Goal: Task Accomplishment & Management: Use online tool/utility

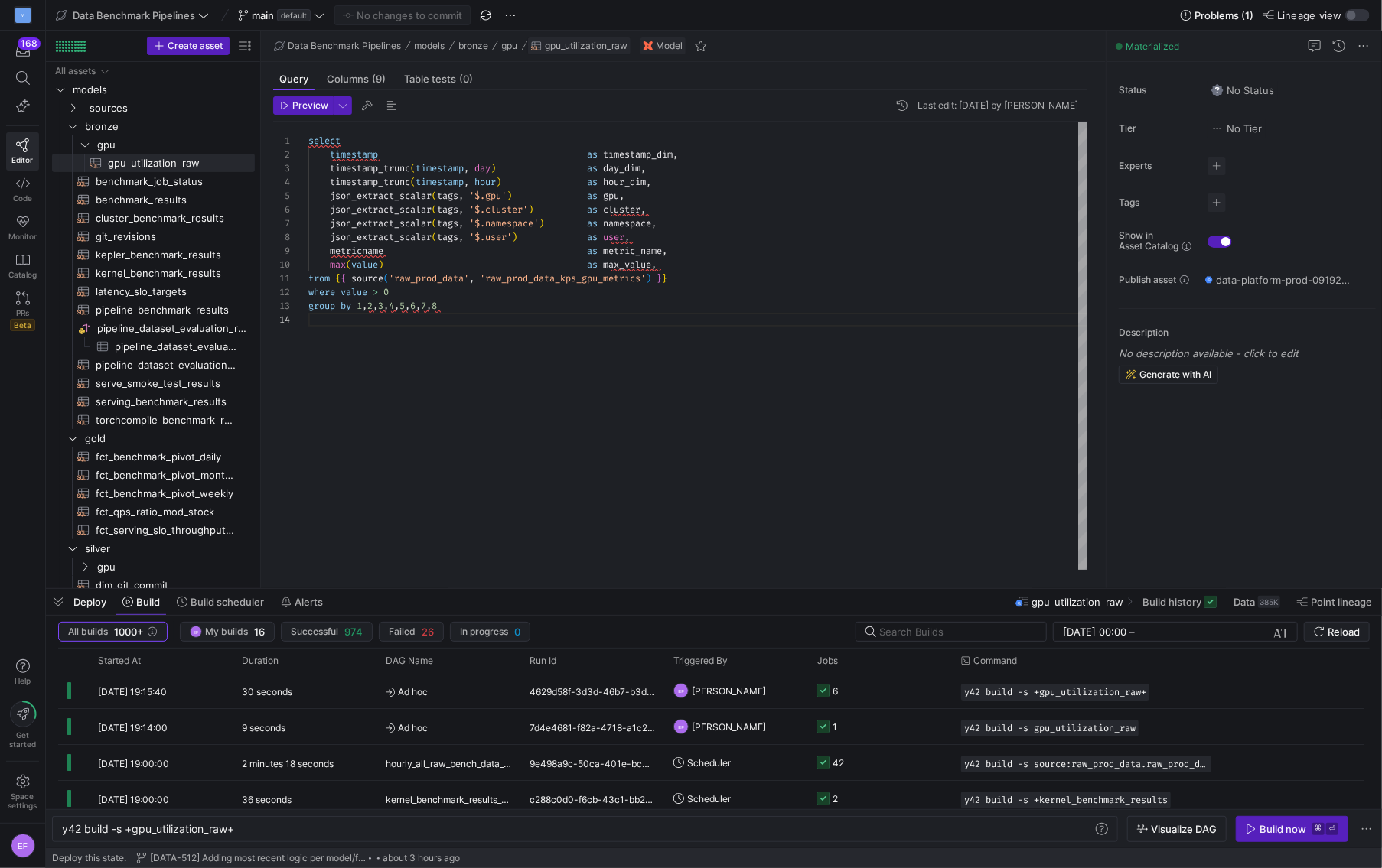
scroll to position [0, 174]
click at [322, 19] on icon at bounding box center [319, 15] width 11 height 11
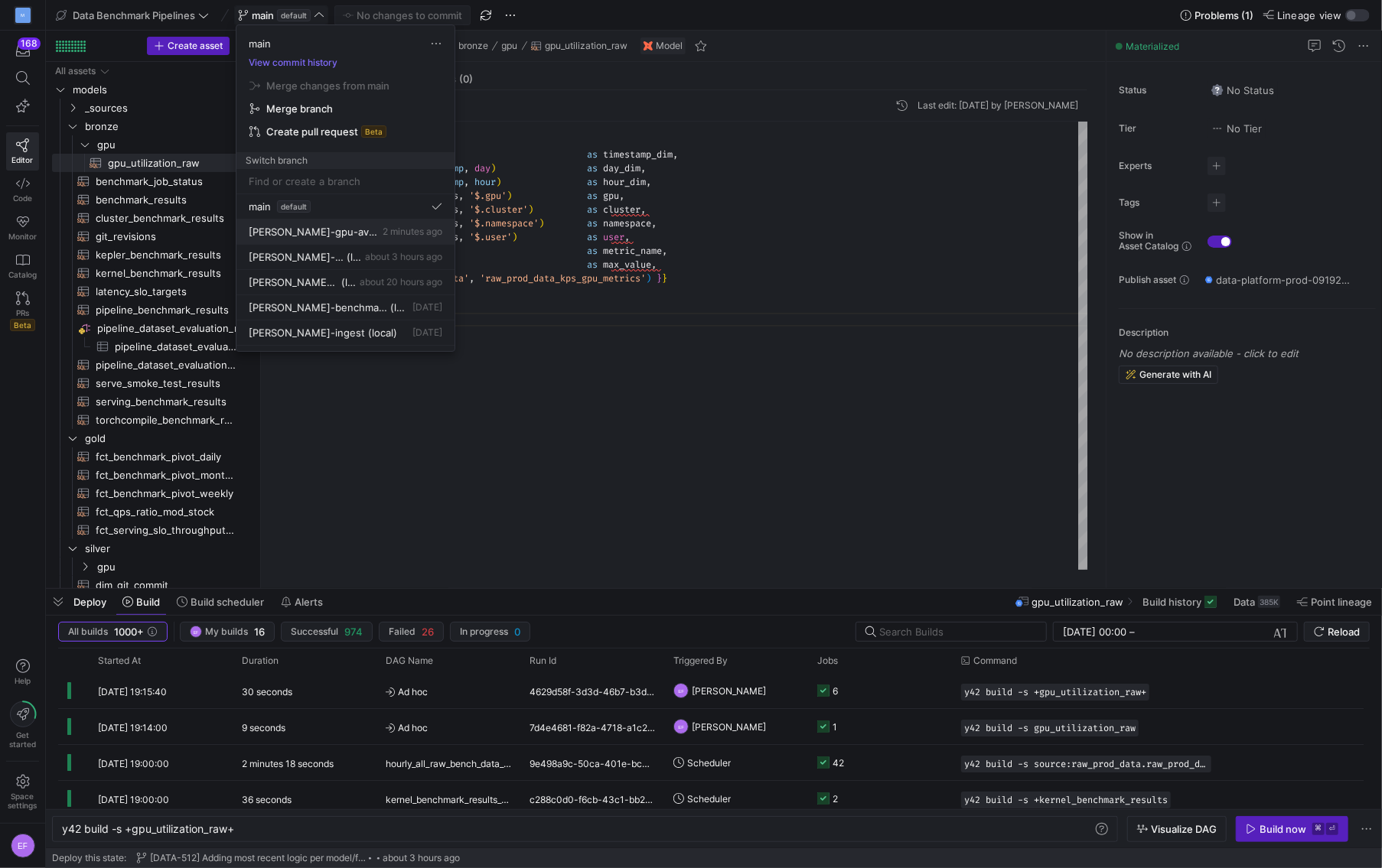
click at [348, 230] on span "[PERSON_NAME]-gpu-avg-trough" at bounding box center [314, 231] width 131 height 12
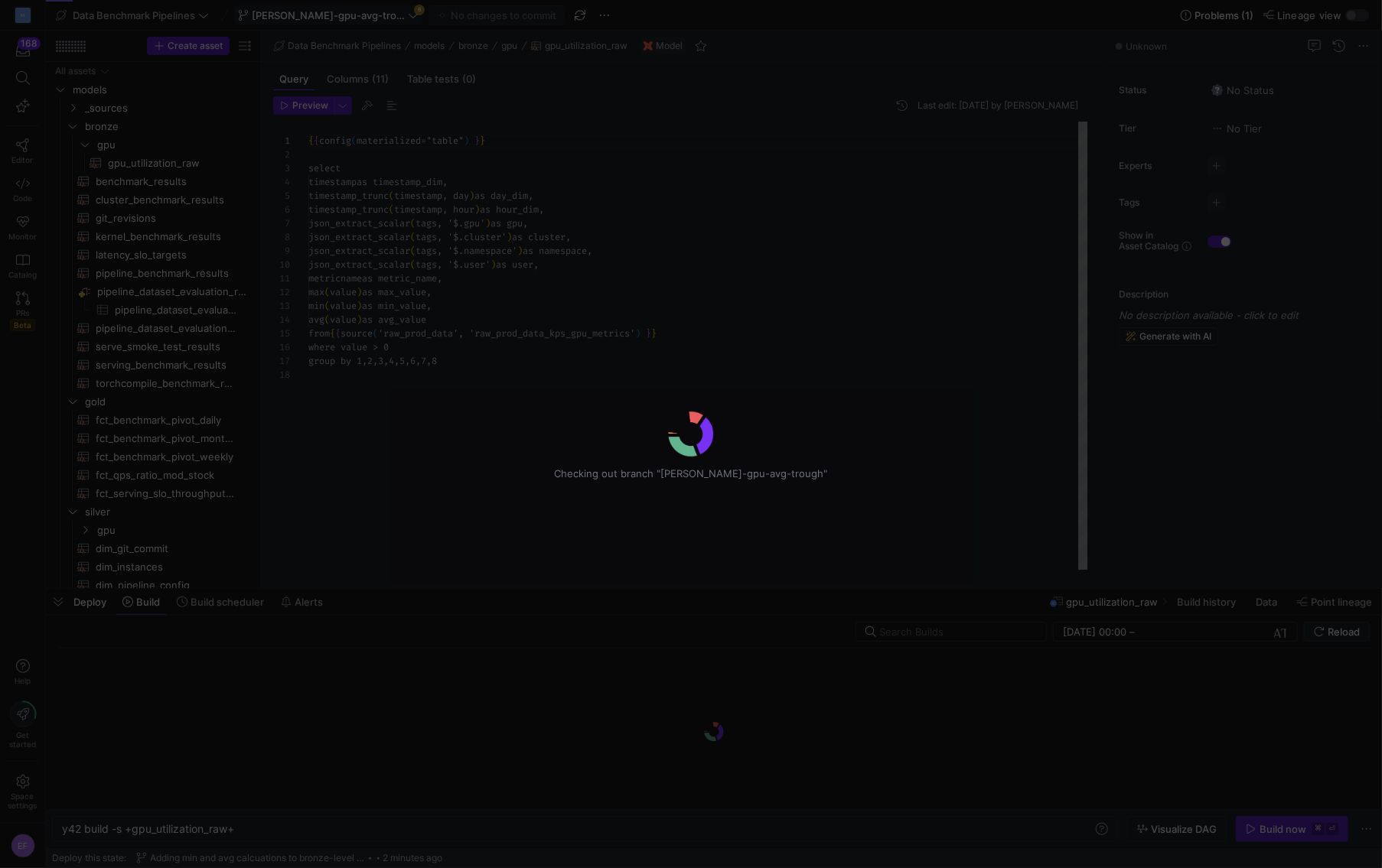
scroll to position [137, 0]
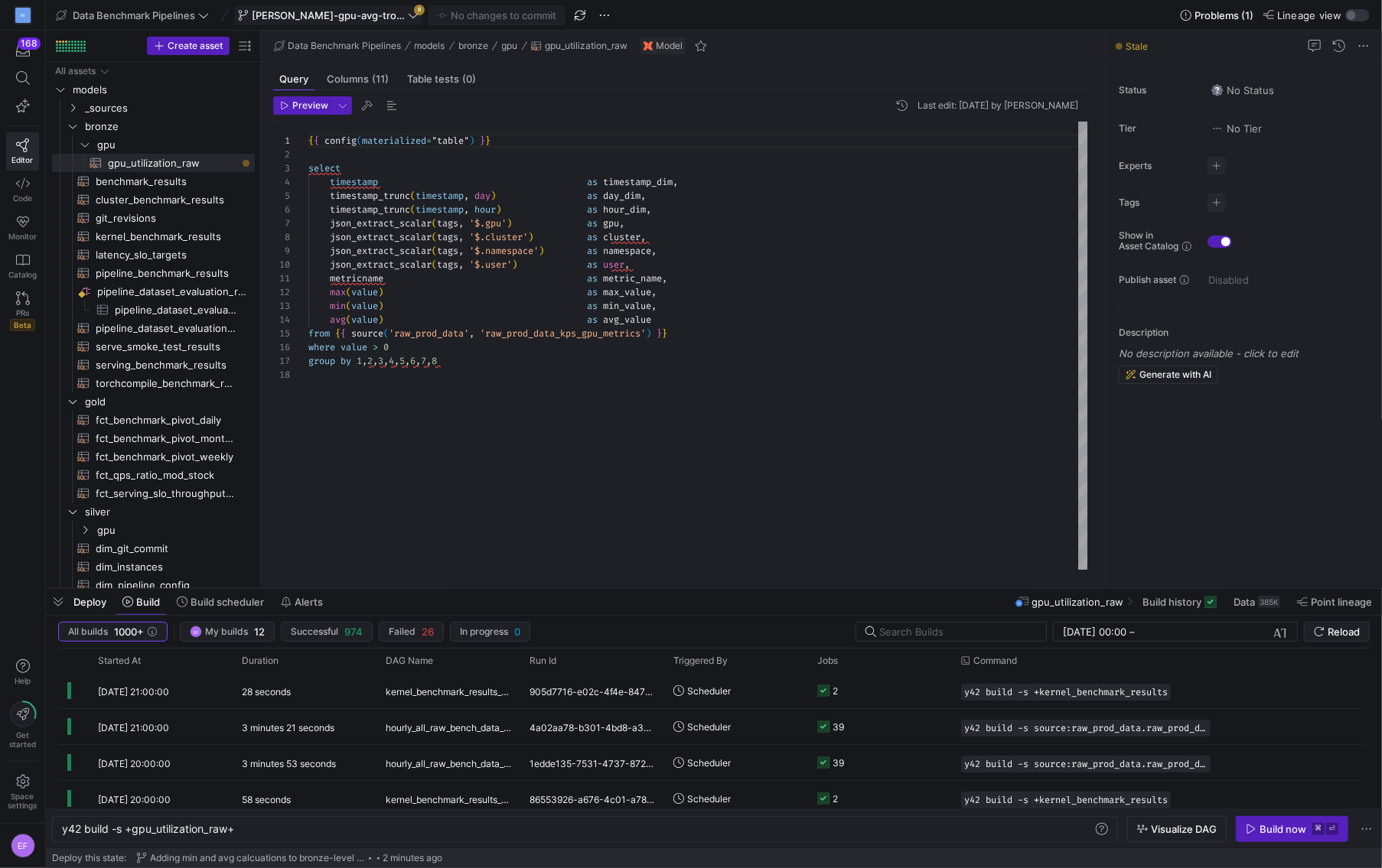
click at [407, 18] on icon at bounding box center [413, 15] width 11 height 11
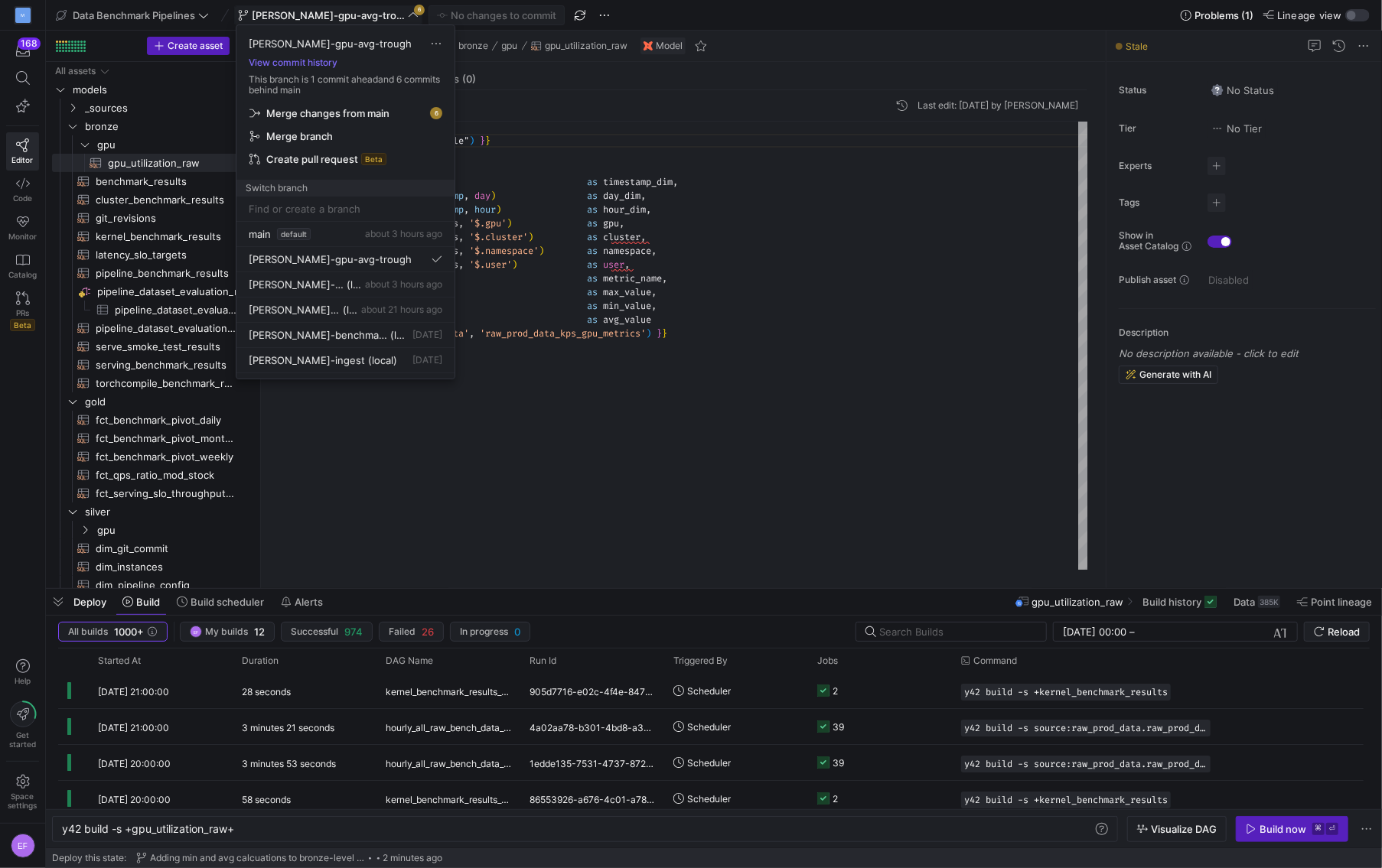
click at [333, 113] on span "Merge changes from main" at bounding box center [327, 113] width 123 height 12
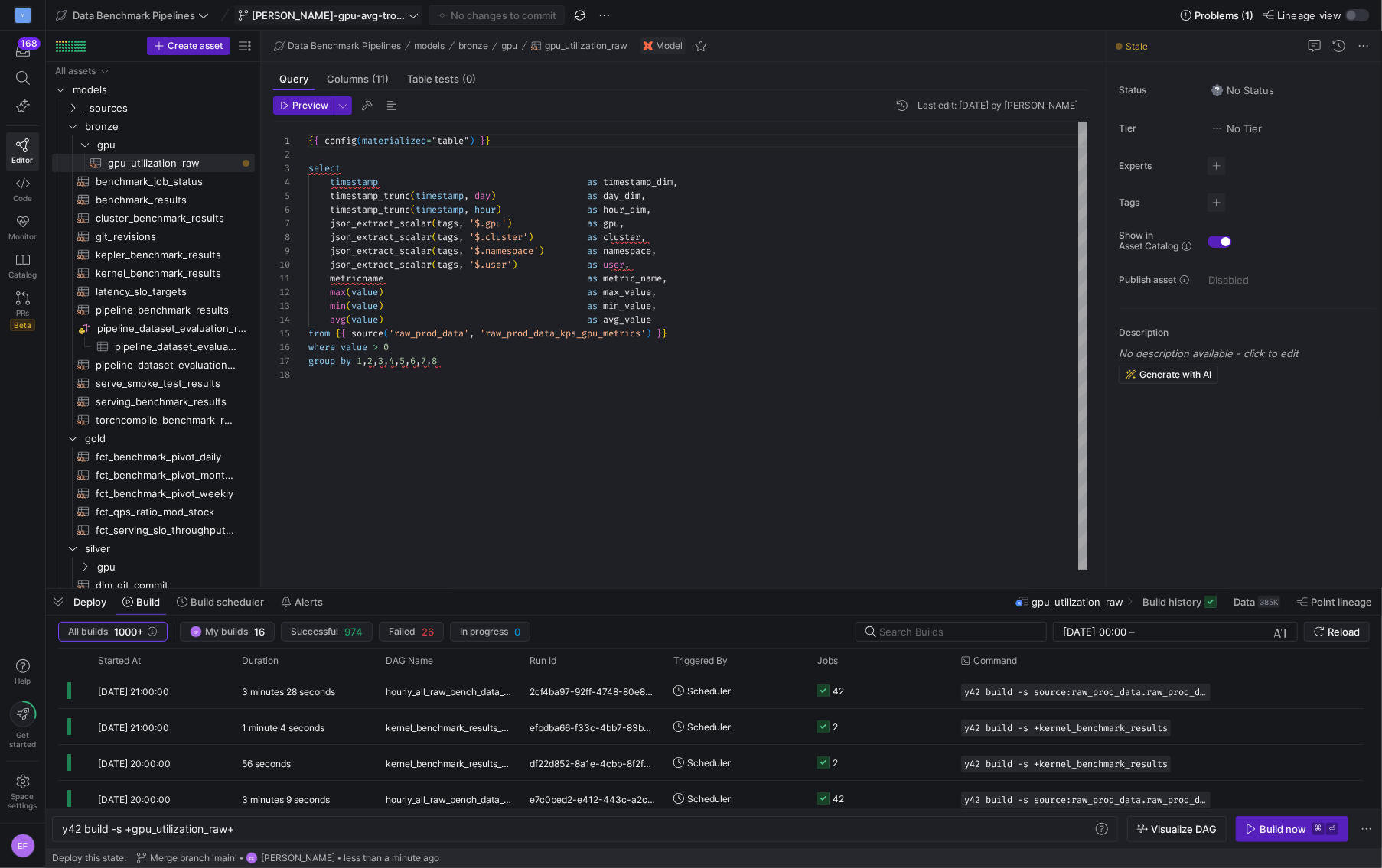
click at [1258, 832] on span "Build now ⌘ ⏎" at bounding box center [1292, 828] width 93 height 12
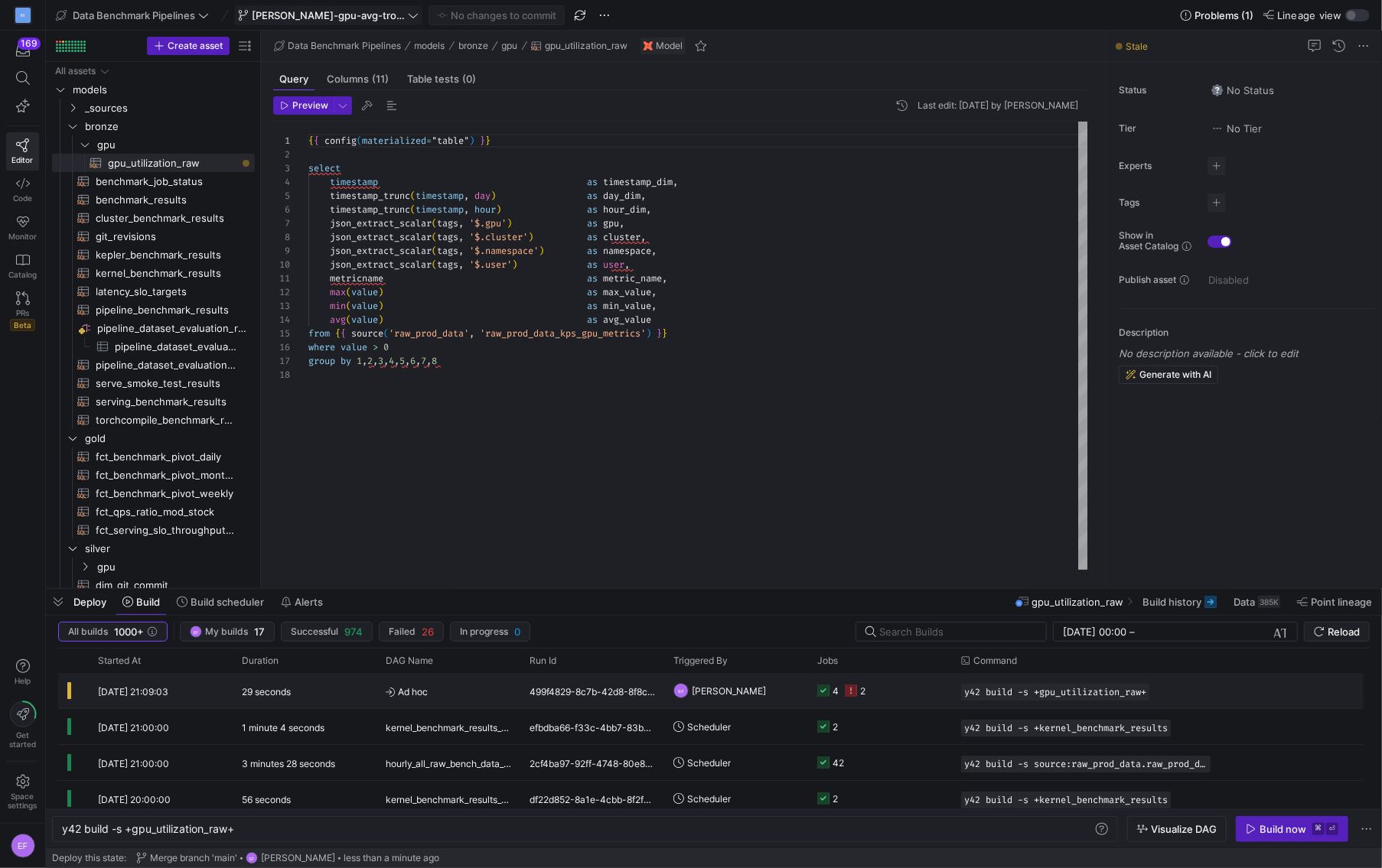
click at [887, 686] on y42-job-status-cell-renderer "4 2" at bounding box center [880, 690] width 125 height 34
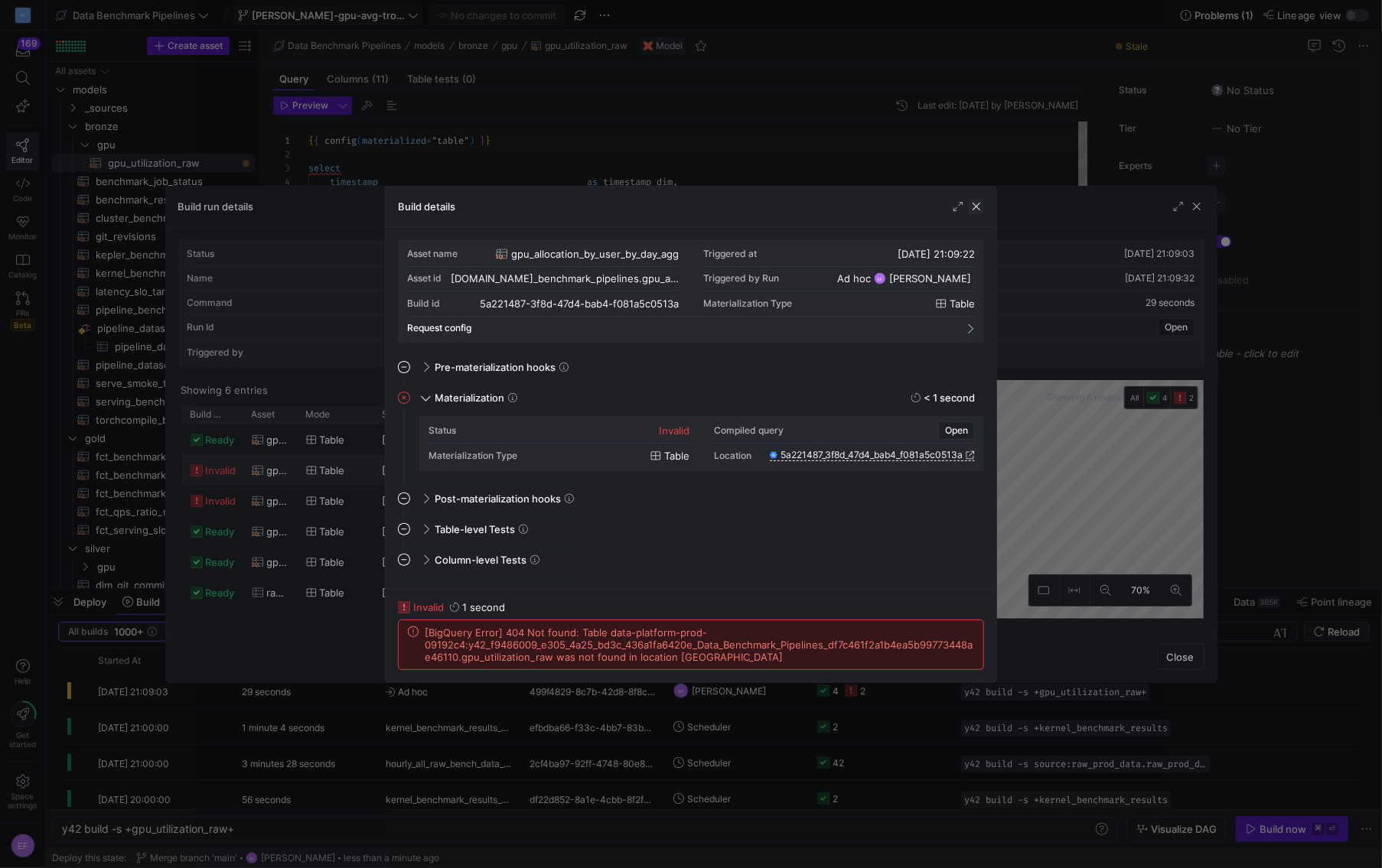
click at [977, 205] on span "button" at bounding box center [976, 206] width 15 height 15
click at [979, 206] on span "button" at bounding box center [976, 206] width 15 height 15
drag, startPoint x: 976, startPoint y: 204, endPoint x: 993, endPoint y: 203, distance: 17.0
click at [976, 204] on span "button" at bounding box center [976, 206] width 15 height 15
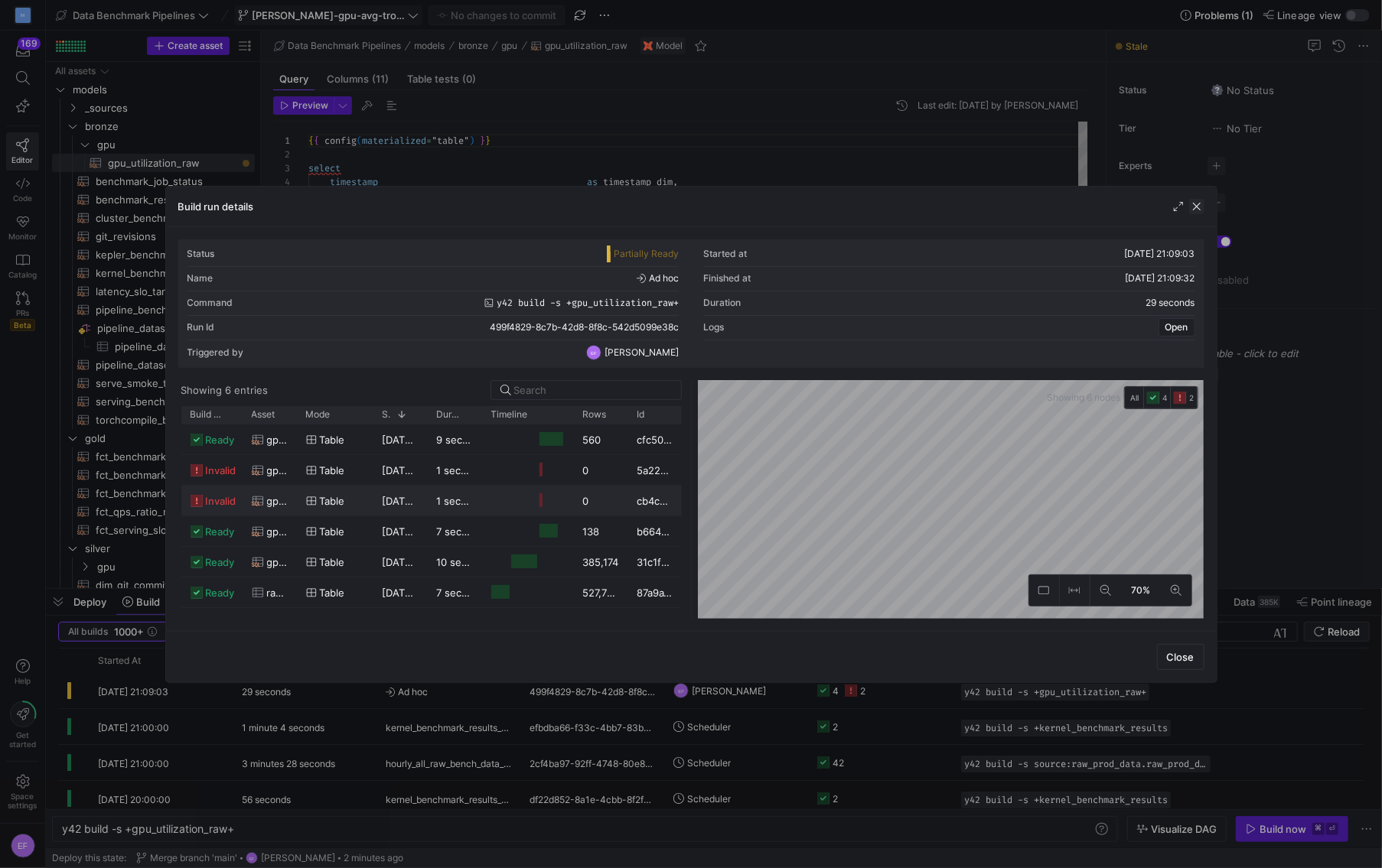
click at [1189, 210] on span "button" at bounding box center [1197, 206] width 15 height 15
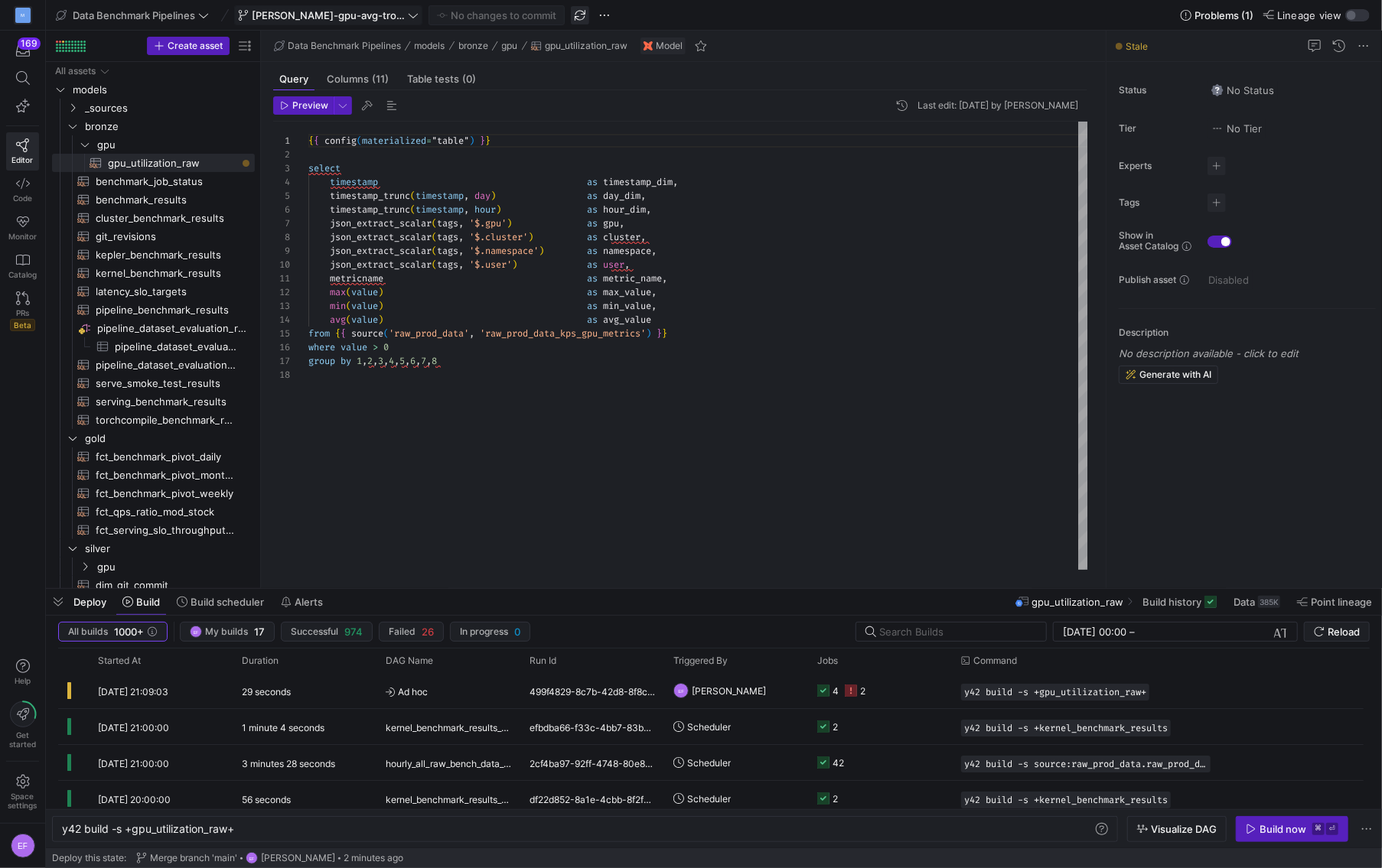
click at [571, 10] on span "button" at bounding box center [580, 15] width 18 height 18
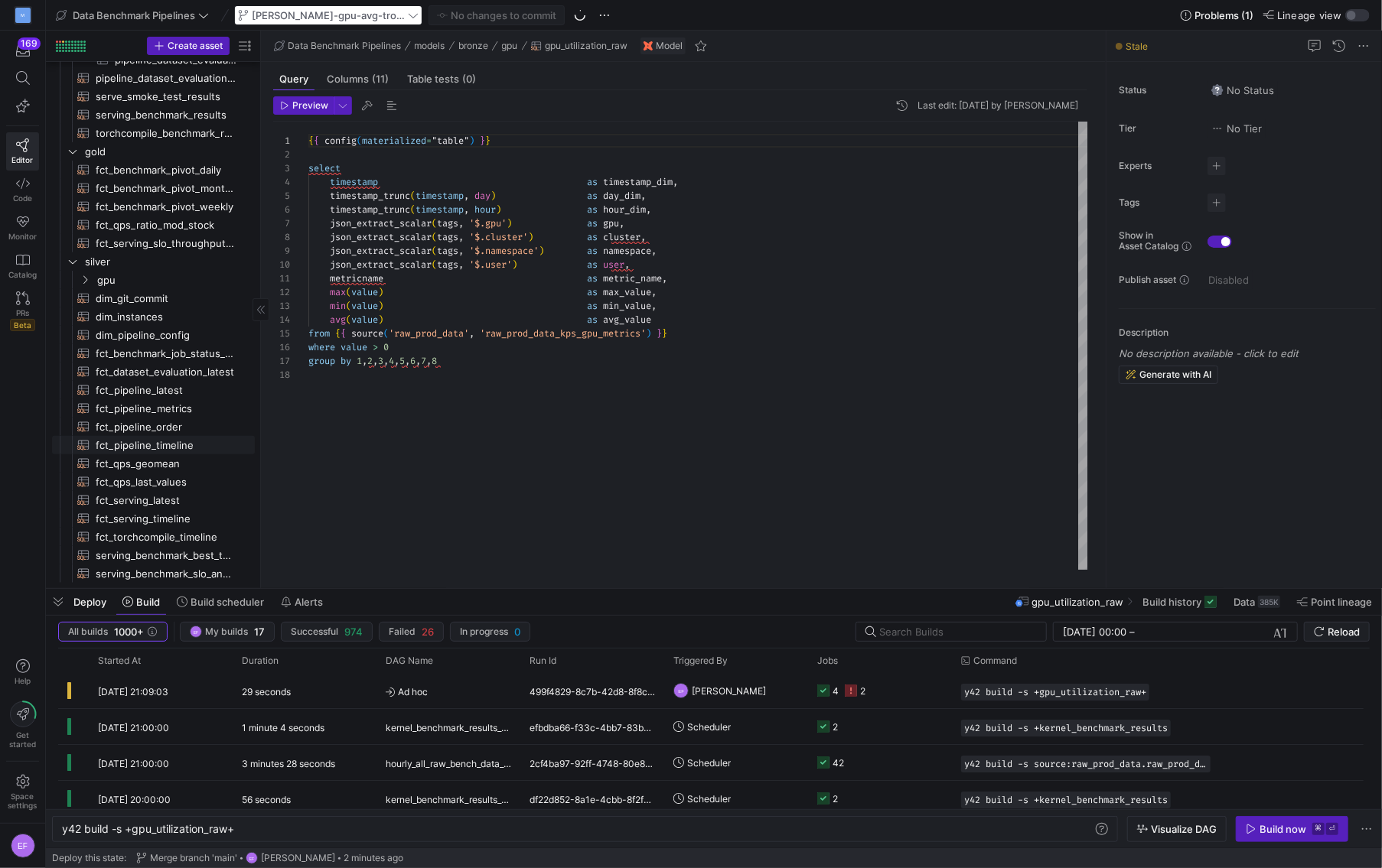
scroll to position [287, 0]
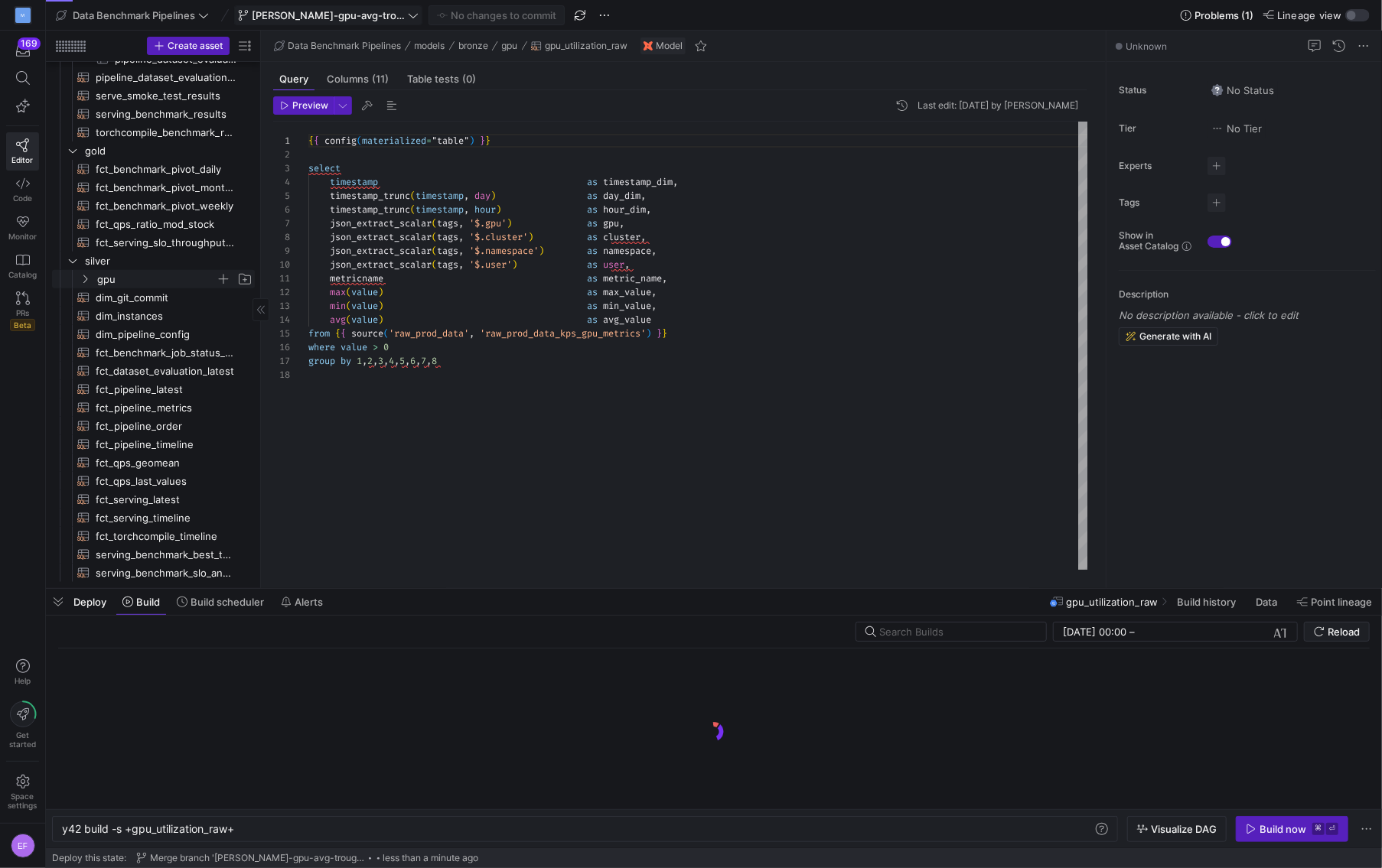
click at [85, 276] on icon "Press SPACE to select this row." at bounding box center [85, 279] width 4 height 8
click at [192, 355] on span "gpu_utilization_by_day_agg​​​​​​​​​​" at bounding box center [173, 353] width 129 height 17
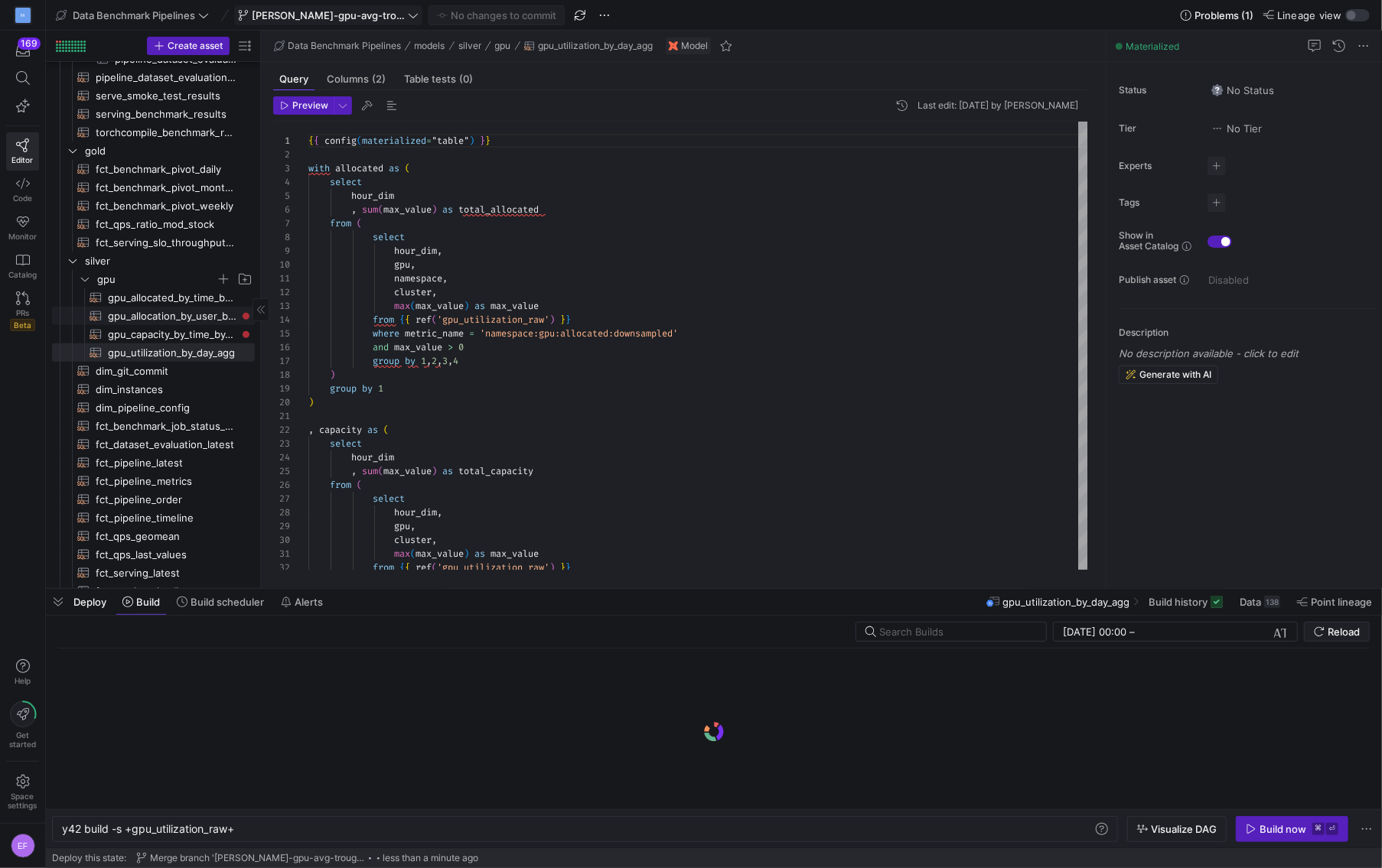
click at [185, 315] on span "gpu_allocation_by_user_by_day_agg​​​​​​​​​​" at bounding box center [173, 315] width 129 height 17
type textarea "{{ config(materialized="table") }} with agg_prep as ( select timestamp_dim , da…"
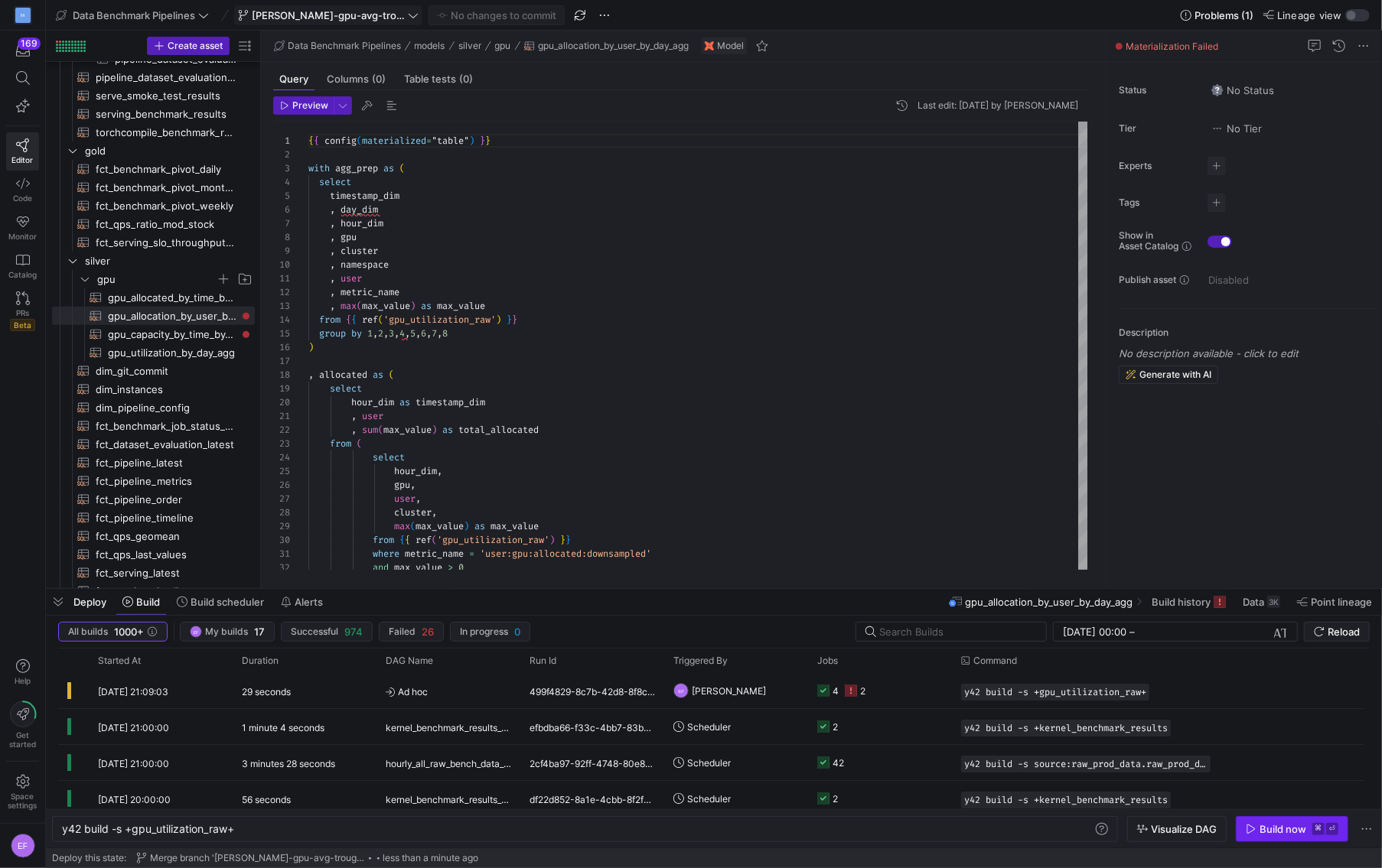
click at [1267, 823] on div "Build now" at bounding box center [1282, 828] width 46 height 12
